Goal: Information Seeking & Learning: Learn about a topic

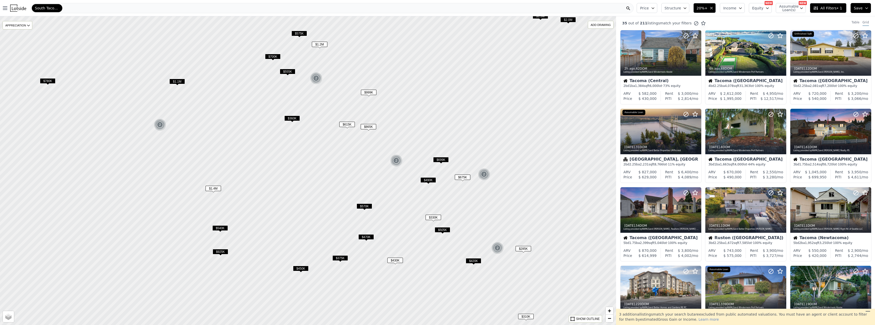
click at [369, 127] on span "$865K" at bounding box center [369, 126] width 16 height 5
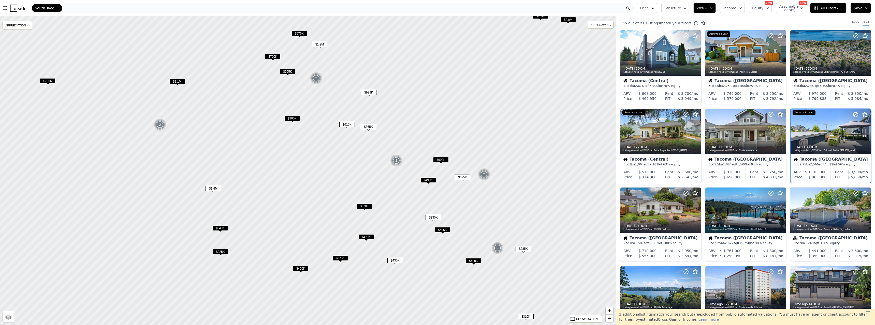
click at [445, 159] on span "$699K" at bounding box center [441, 159] width 16 height 5
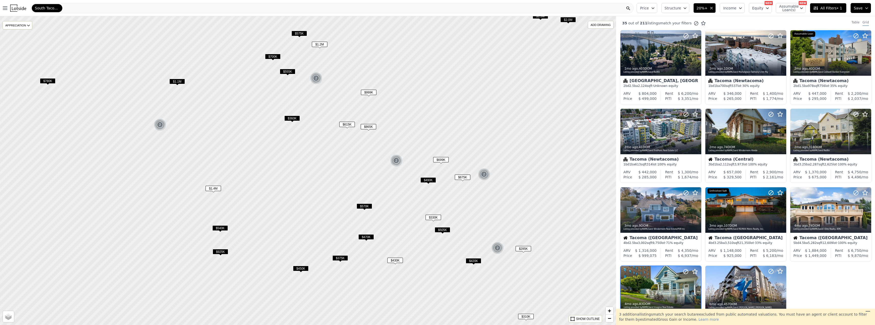
click at [400, 161] on img at bounding box center [396, 161] width 12 height 12
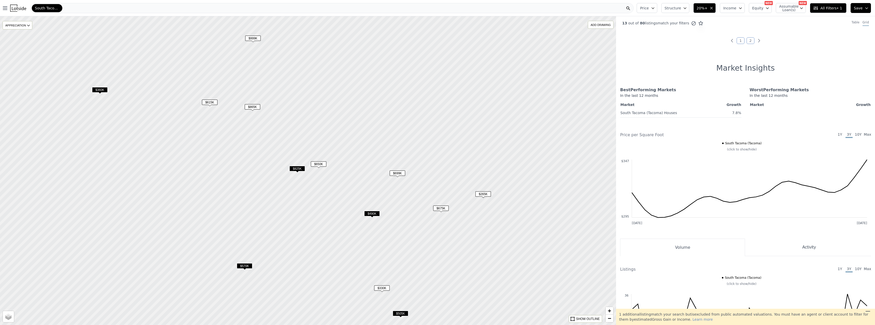
click at [301, 171] on span "$825K" at bounding box center [298, 168] width 16 height 5
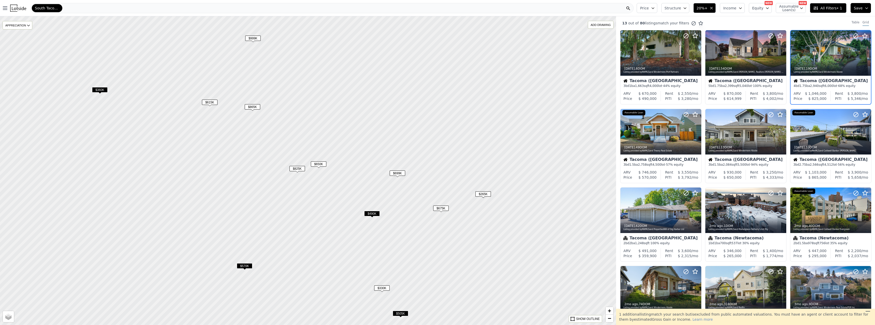
click at [302, 169] on span "$825K" at bounding box center [298, 168] width 16 height 5
click at [320, 166] on span "$650K" at bounding box center [319, 164] width 16 height 5
click at [302, 167] on span "$825K" at bounding box center [298, 168] width 16 height 5
click at [214, 103] on span "$615K" at bounding box center [210, 102] width 16 height 5
click at [249, 107] on span "$865K" at bounding box center [253, 106] width 16 height 5
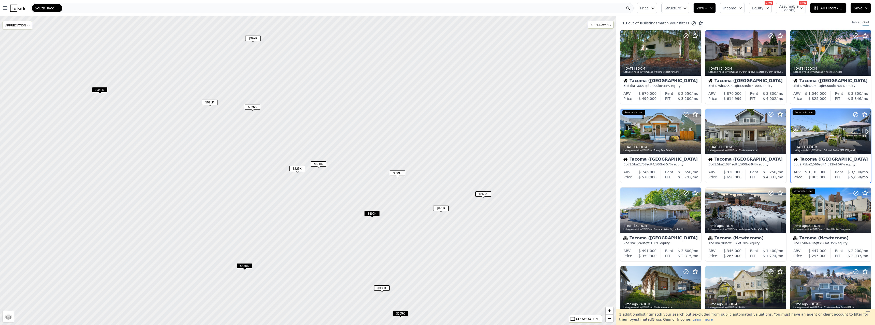
click at [839, 130] on div at bounding box center [855, 125] width 33 height 33
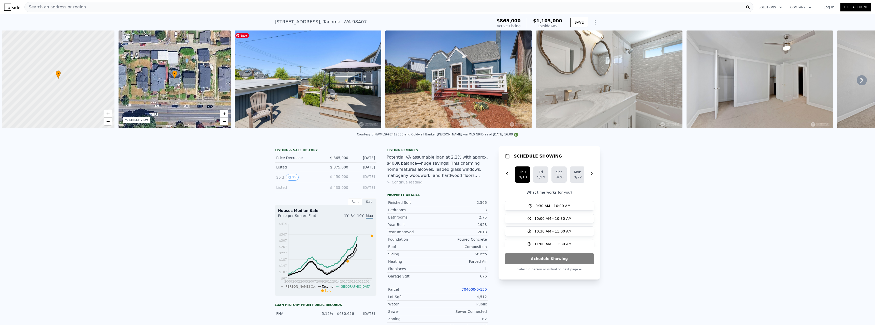
scroll to position [0, 2]
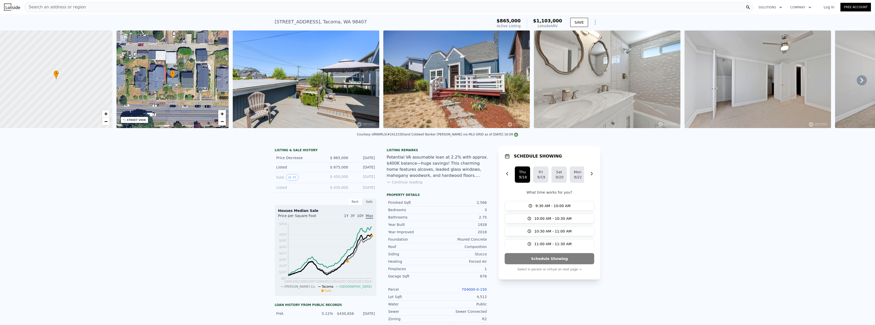
click at [861, 83] on icon at bounding box center [862, 80] width 3 height 5
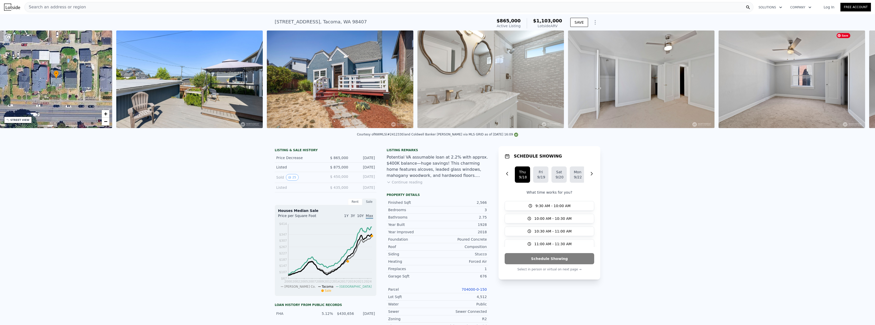
click at [858, 83] on div "• + − • + − STREET VIEW Loading... SATELLITE VIEW" at bounding box center [437, 81] width 875 height 100
click at [861, 83] on icon at bounding box center [862, 80] width 3 height 5
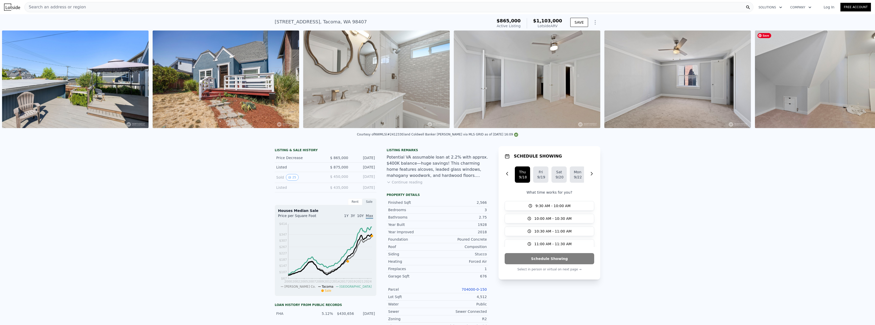
click at [858, 83] on div "• + − • + − STREET VIEW Loading... SATELLITE VIEW" at bounding box center [437, 81] width 875 height 100
click at [861, 83] on icon at bounding box center [862, 80] width 3 height 5
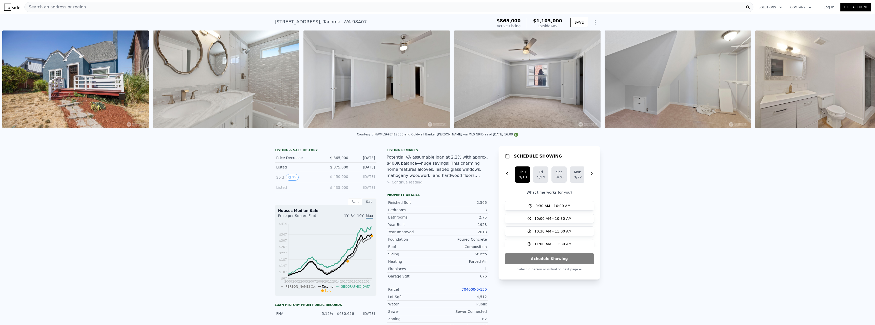
scroll to position [0, 384]
click at [858, 83] on img at bounding box center [828, 80] width 147 height 98
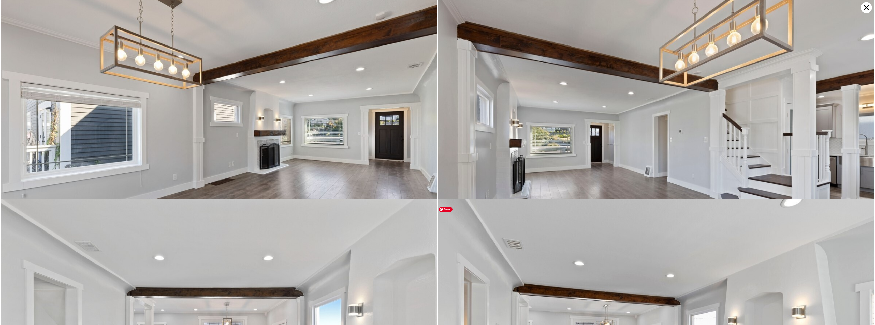
scroll to position [1637, 0]
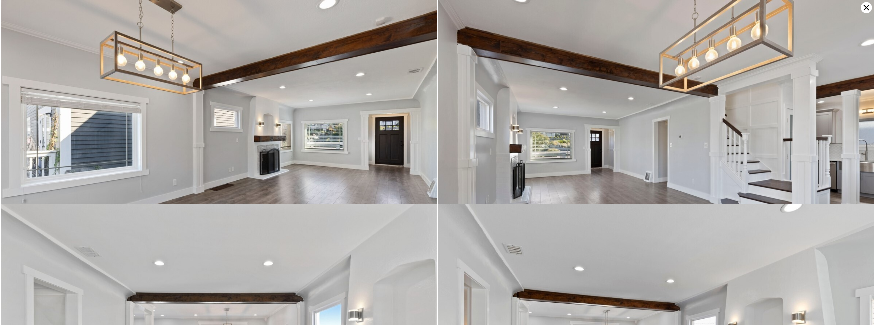
click at [865, 6] on icon at bounding box center [866, 7] width 11 height 11
